Goal: Complete application form

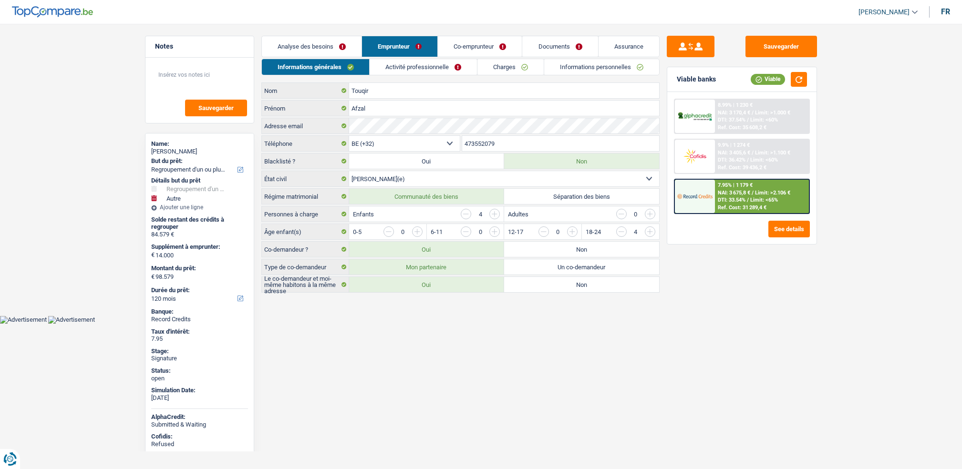
select select "refinancing"
select select "other"
select select "120"
select select "32"
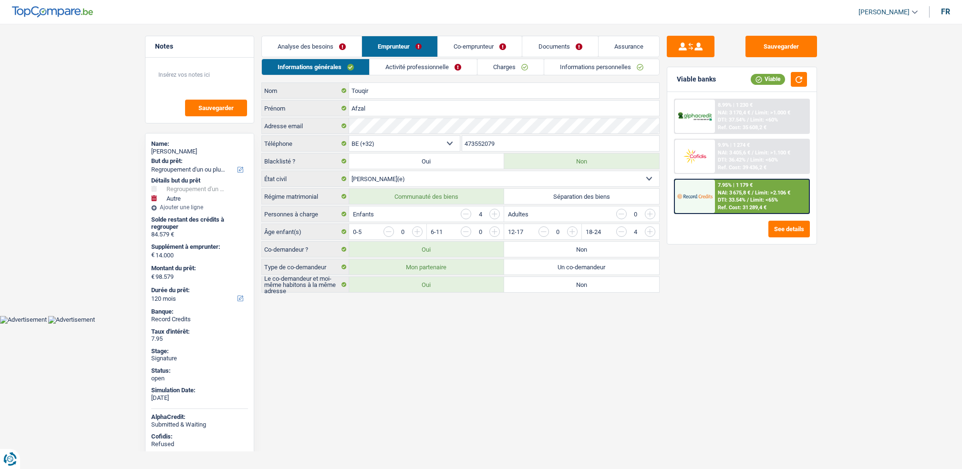
select select "married"
select select "privateEmployee"
select select "netSalary"
select select "mealVouchers"
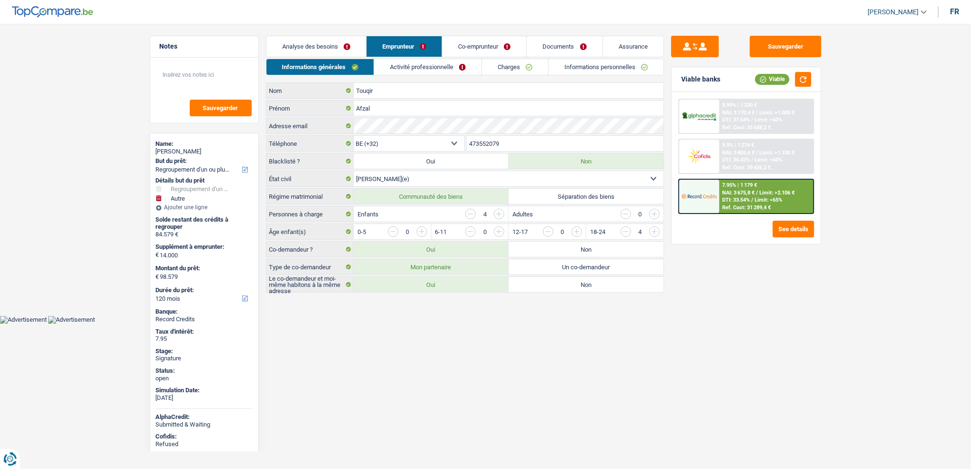
click at [399, 59] on link "Activité professionnelle" at bounding box center [427, 67] width 107 height 16
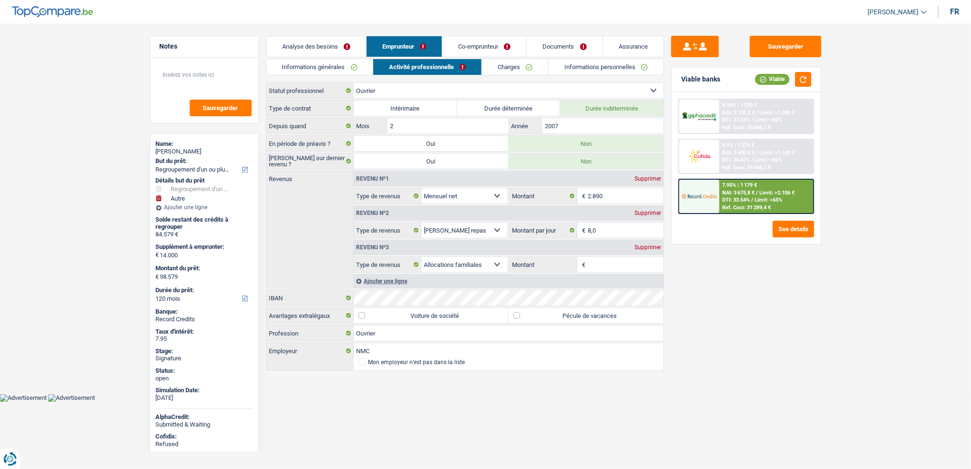
click at [474, 46] on link "Co-emprunteur" at bounding box center [484, 46] width 84 height 20
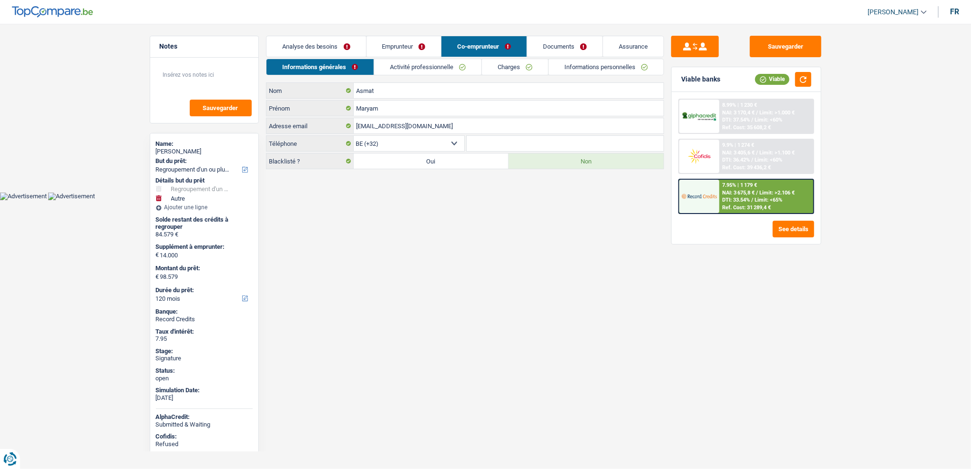
click at [437, 73] on link "Activité professionnelle" at bounding box center [427, 67] width 107 height 16
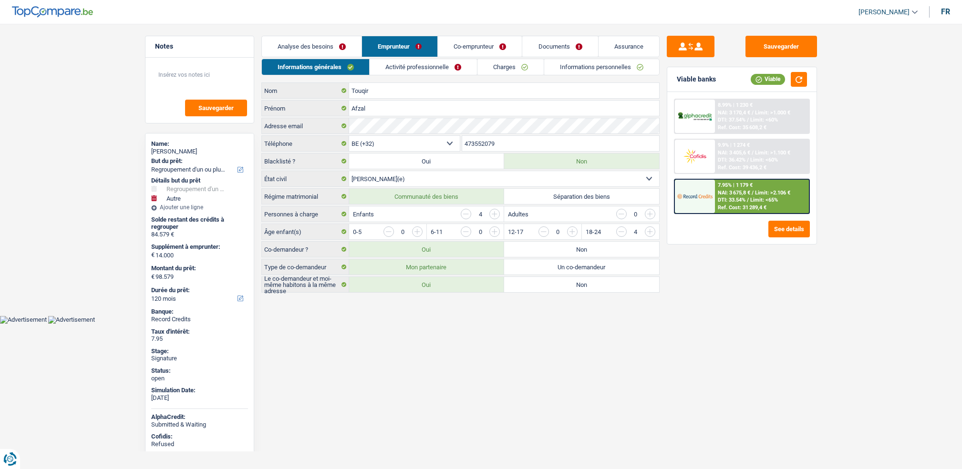
select select "refinancing"
select select "other"
select select "120"
select select "32"
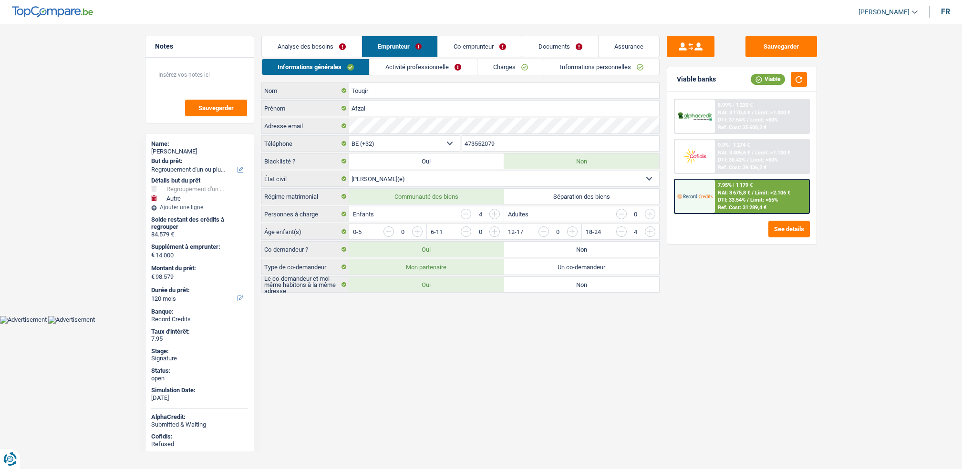
select select "married"
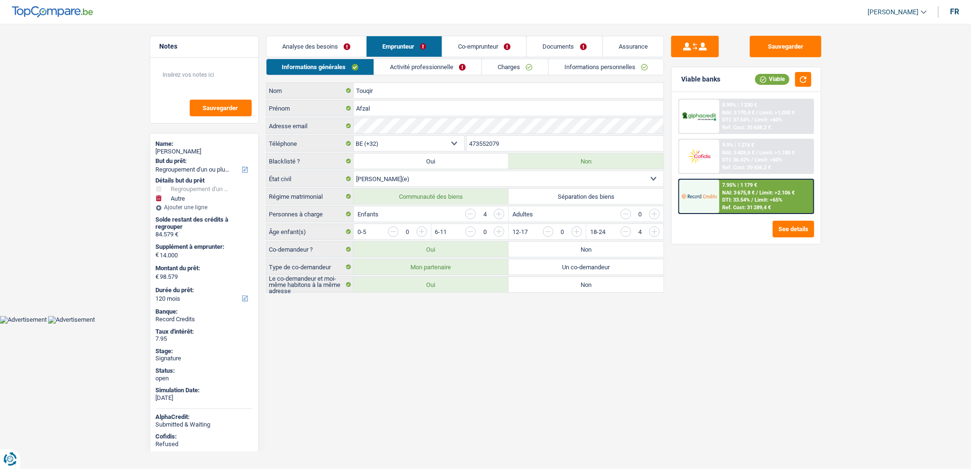
click at [420, 66] on link "Activité professionnelle" at bounding box center [427, 67] width 107 height 16
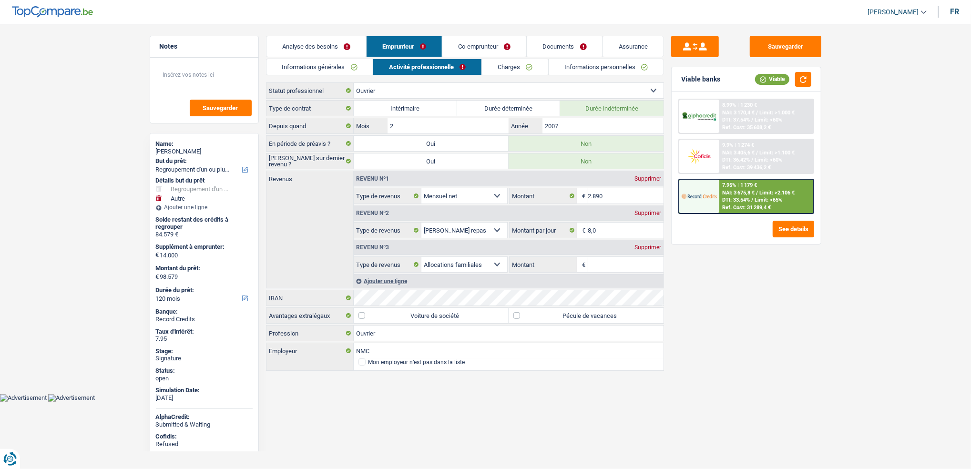
click at [468, 48] on link "Co-emprunteur" at bounding box center [484, 46] width 84 height 20
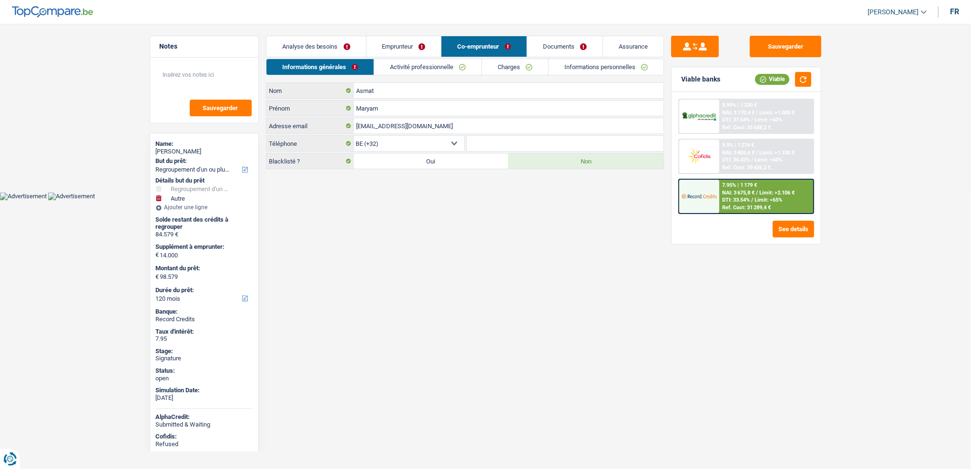
click at [437, 65] on link "Activité professionnelle" at bounding box center [427, 67] width 107 height 16
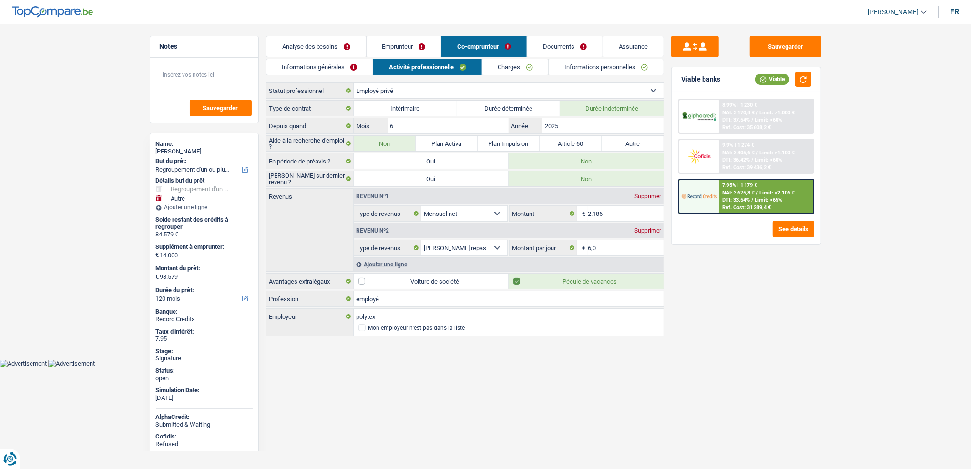
click at [410, 45] on link "Emprunteur" at bounding box center [404, 46] width 75 height 20
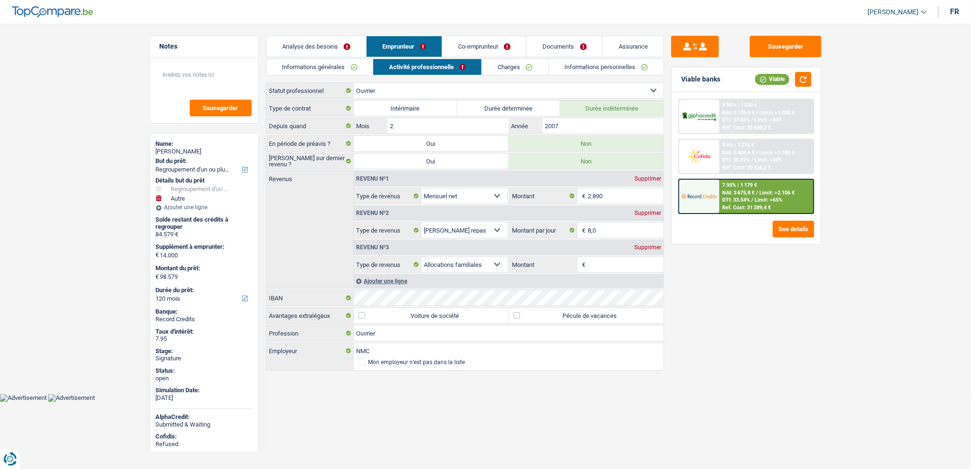
click at [478, 46] on link "Co-emprunteur" at bounding box center [484, 46] width 84 height 20
